Goal: Find specific page/section: Find specific page/section

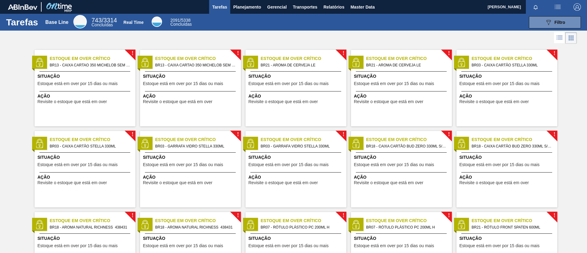
click at [391, 6] on img "button" at bounding box center [577, 6] width 7 height 7
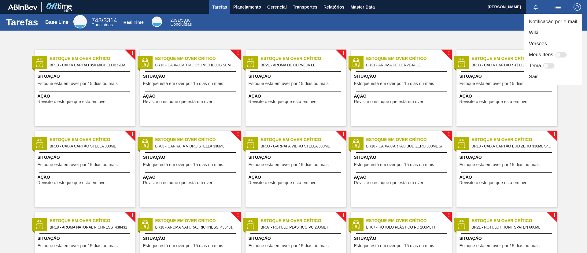
click at [391, 7] on div at bounding box center [293, 126] width 587 height 253
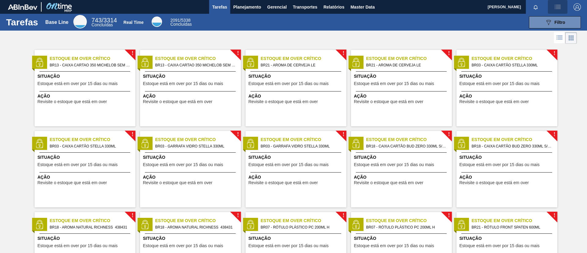
click at [391, 8] on img "button" at bounding box center [557, 6] width 7 height 7
click at [391, 8] on div at bounding box center [293, 126] width 587 height 253
click at [391, 24] on icon at bounding box center [548, 22] width 5 height 5
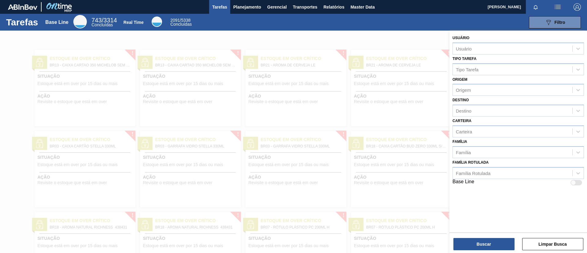
drag, startPoint x: 371, startPoint y: 170, endPoint x: 368, endPoint y: 168, distance: 3.3
click at [371, 168] on div at bounding box center [293, 157] width 587 height 253
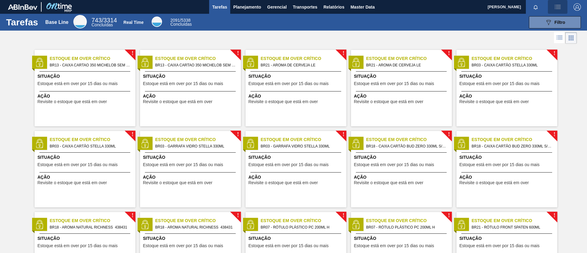
click at [391, 4] on img "button" at bounding box center [557, 6] width 7 height 7
click at [391, 23] on div at bounding box center [293, 126] width 587 height 253
click at [246, 8] on span "Planejamento" at bounding box center [247, 6] width 28 height 7
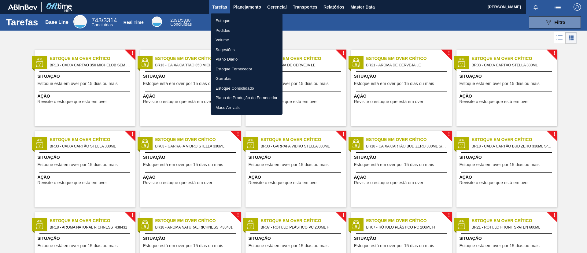
click at [237, 20] on li "Estoque" at bounding box center [247, 21] width 72 height 10
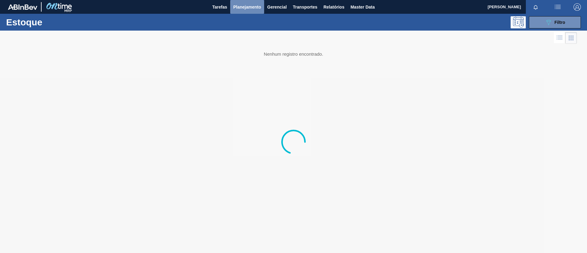
click at [238, 12] on button "Planejamento" at bounding box center [247, 7] width 34 height 14
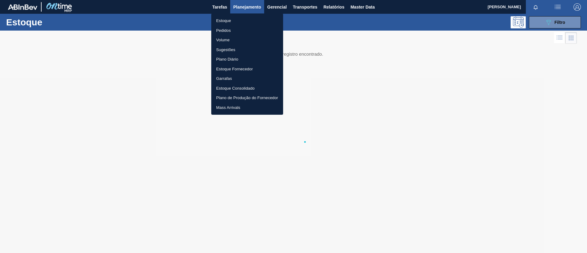
click at [234, 30] on li "Pedidos" at bounding box center [247, 31] width 72 height 10
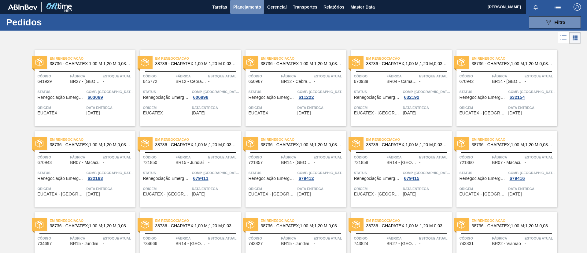
click at [239, 11] on button "Planejamento" at bounding box center [247, 7] width 34 height 14
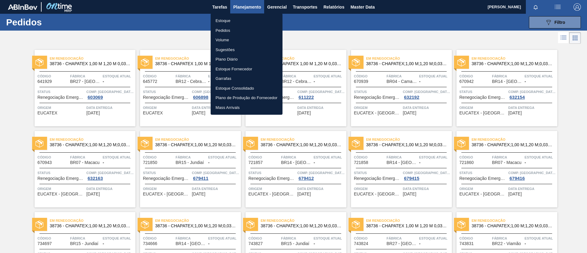
click at [154, 35] on div at bounding box center [293, 126] width 587 height 253
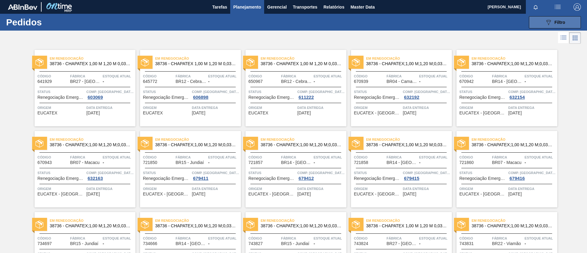
click at [391, 24] on div "089F7B8B-B2A5-4AFE-B5C0-19BA573D28AC Filtro" at bounding box center [555, 22] width 20 height 7
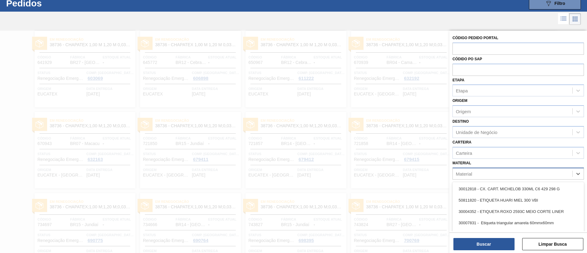
click at [391, 168] on div "Material" at bounding box center [513, 173] width 120 height 9
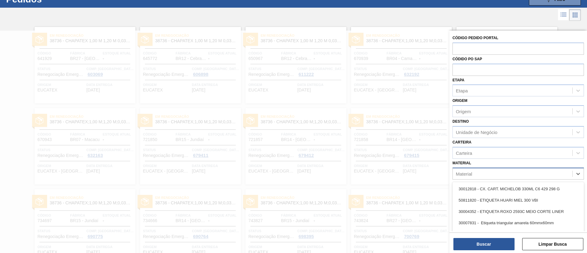
paste input "20004815"
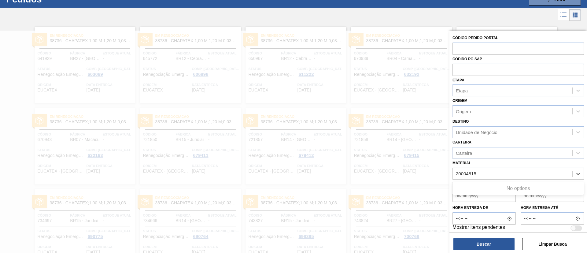
scroll to position [23, 0]
type input "20004815"
click at [391, 168] on button "Buscar" at bounding box center [483, 244] width 61 height 12
